Goal: Task Accomplishment & Management: Manage account settings

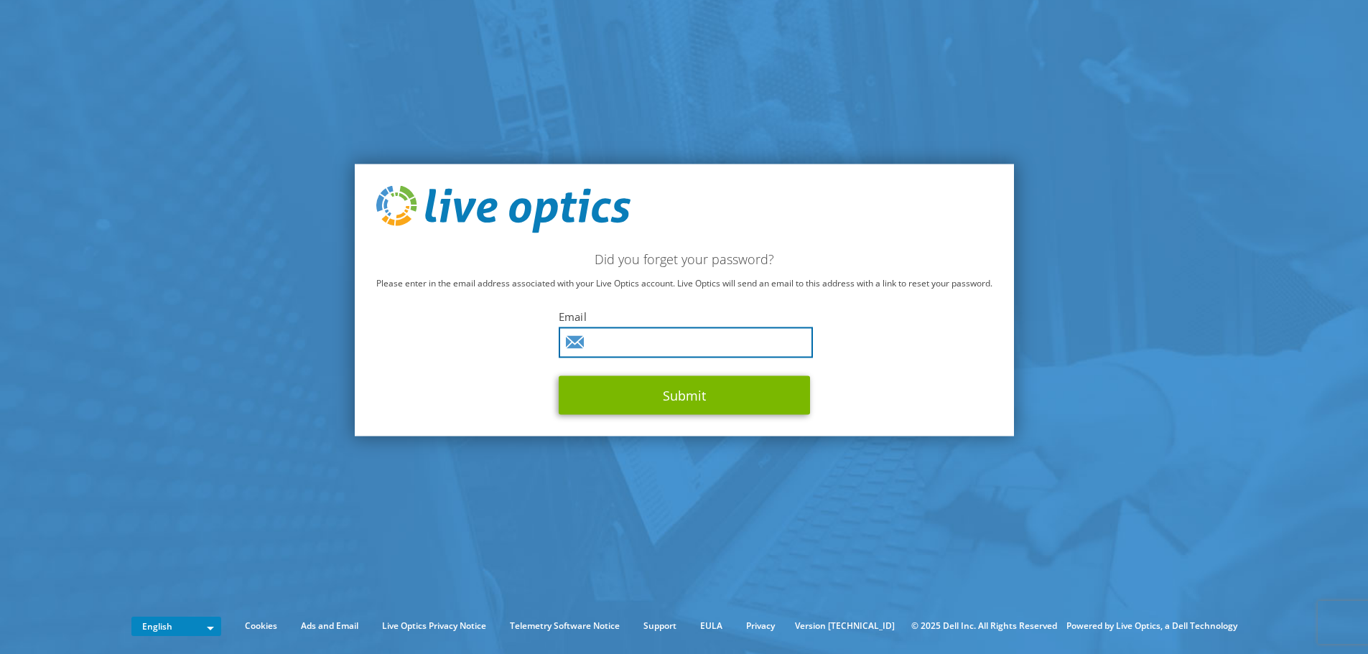
click at [629, 345] on input "text" at bounding box center [686, 342] width 254 height 31
type input "robertg@nowmicro.com"
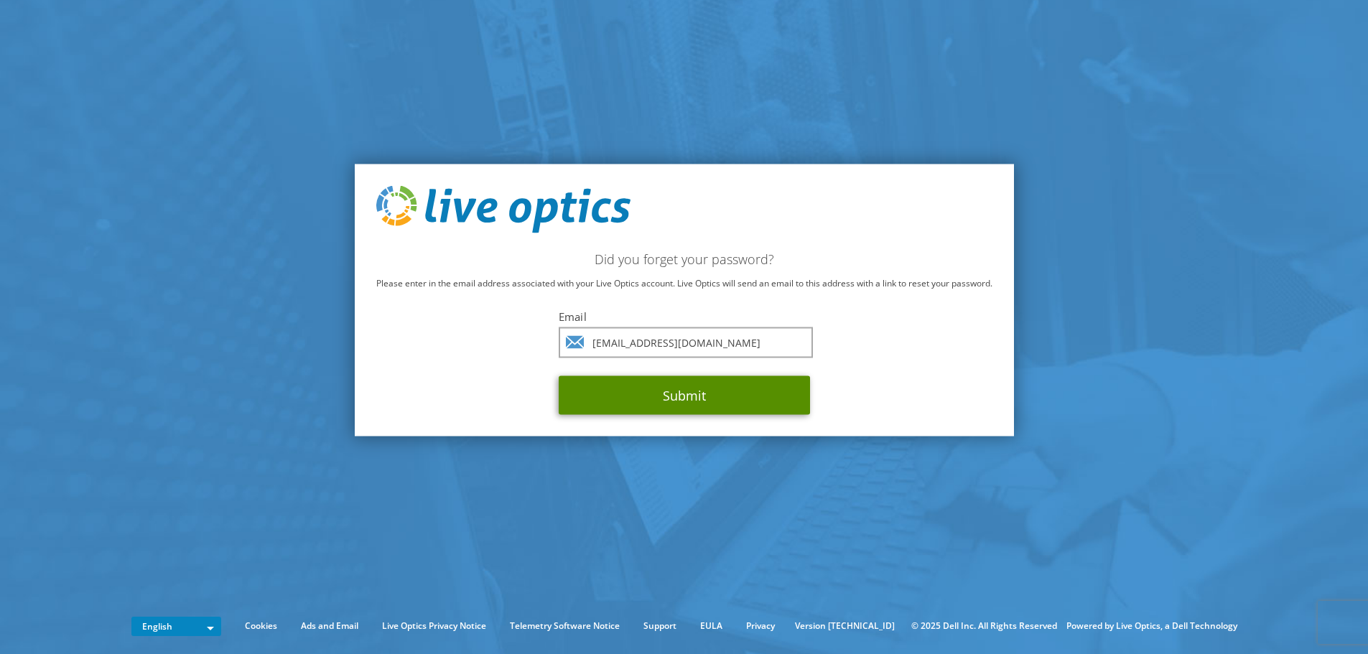
click at [667, 397] on button "Submit" at bounding box center [684, 395] width 251 height 39
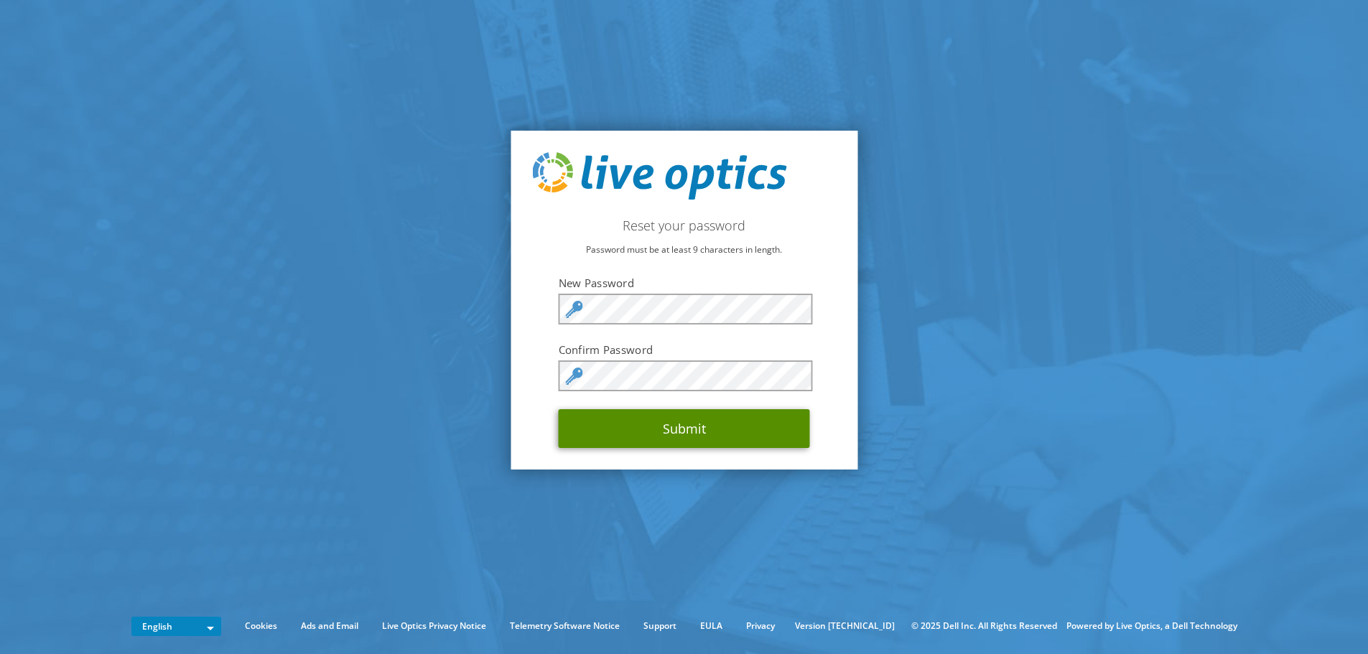
click at [685, 432] on button "Submit" at bounding box center [684, 428] width 251 height 39
